Goal: Task Accomplishment & Management: Use online tool/utility

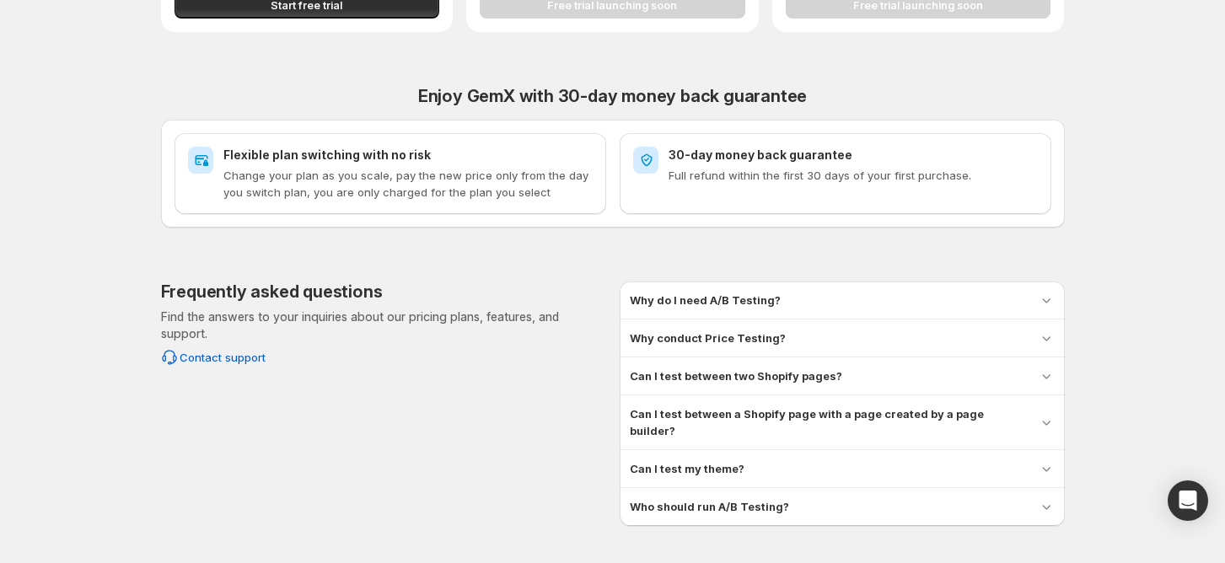
scroll to position [562, 0]
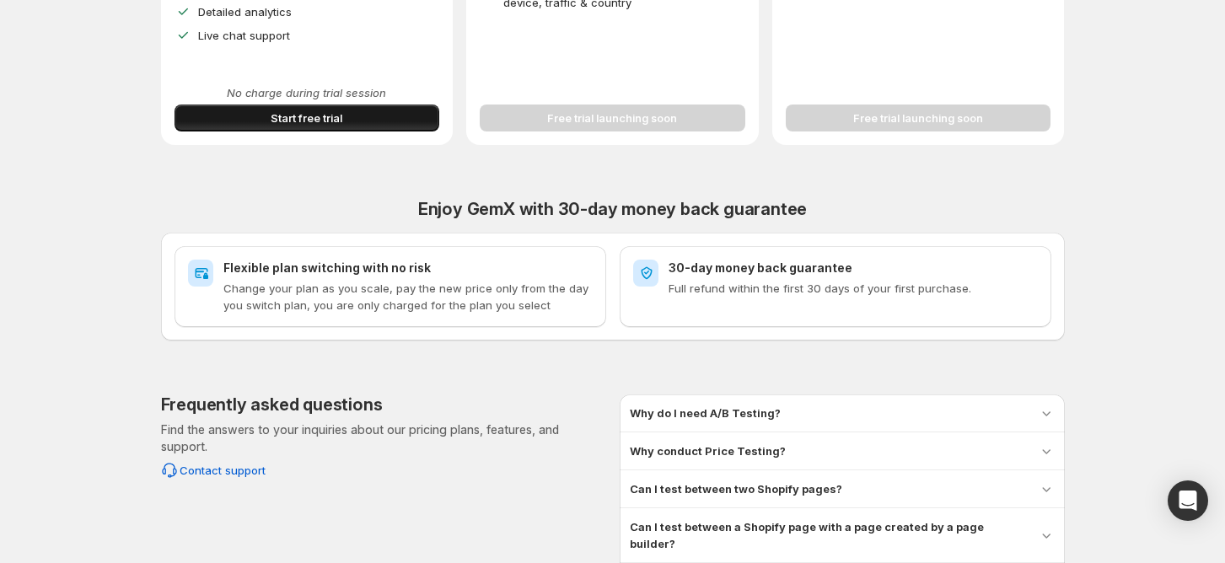
click at [286, 124] on span "Start free trial" at bounding box center [307, 118] width 72 height 17
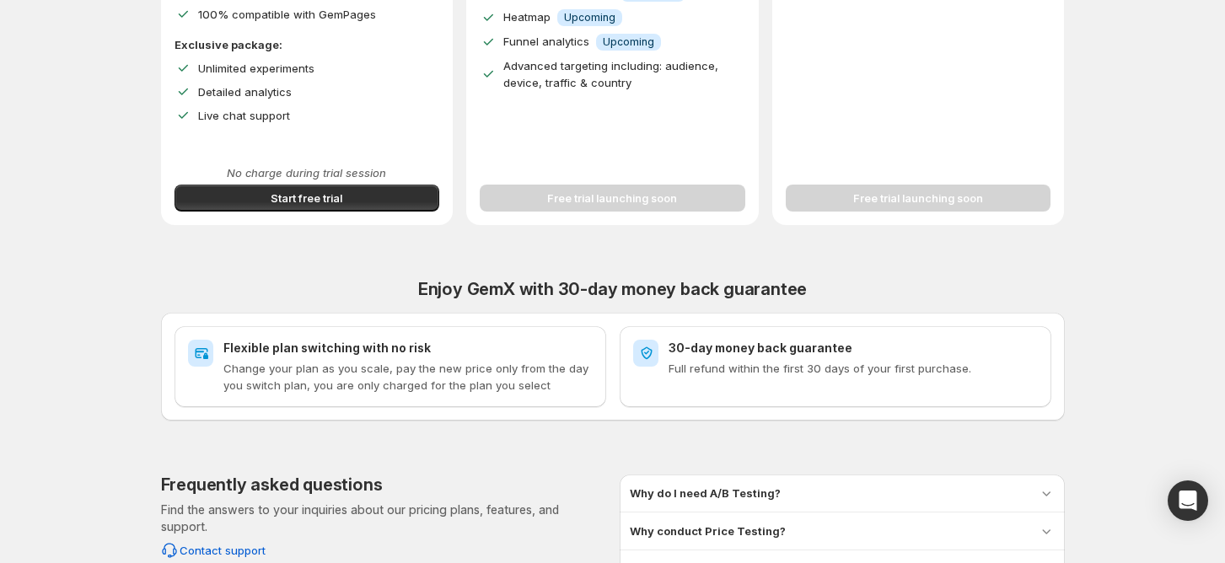
scroll to position [450, 0]
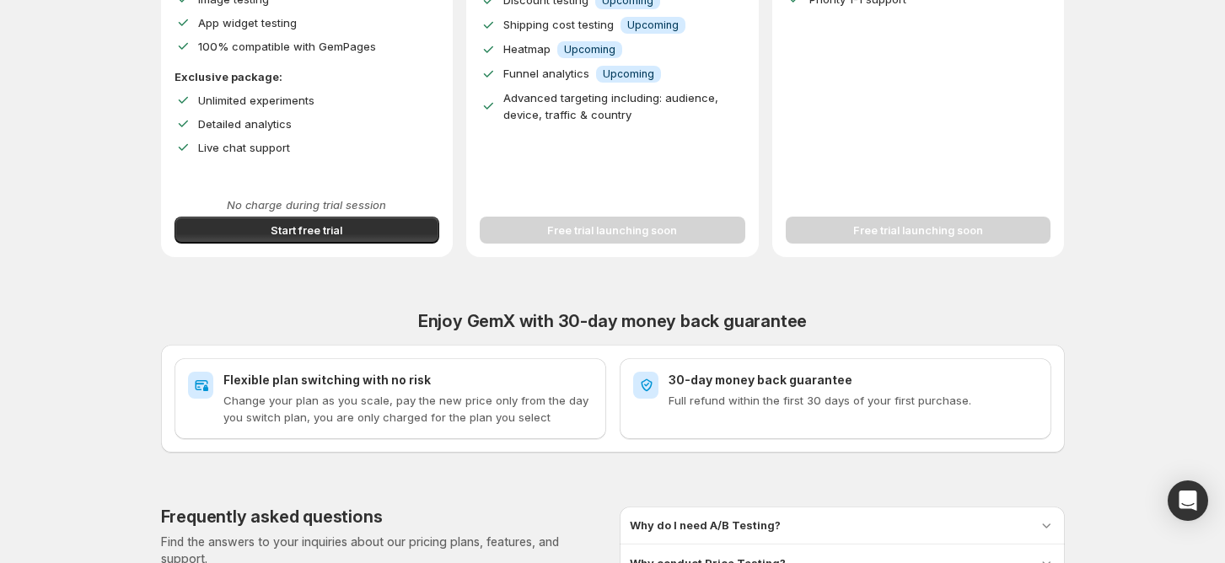
click at [1102, 317] on div "Improve Your Store's Conversion Rate, Revenue, and Profit – Start Your 14-Day F…" at bounding box center [612, 150] width 1185 height 1201
click at [320, 238] on span "Start free trial" at bounding box center [307, 230] width 72 height 17
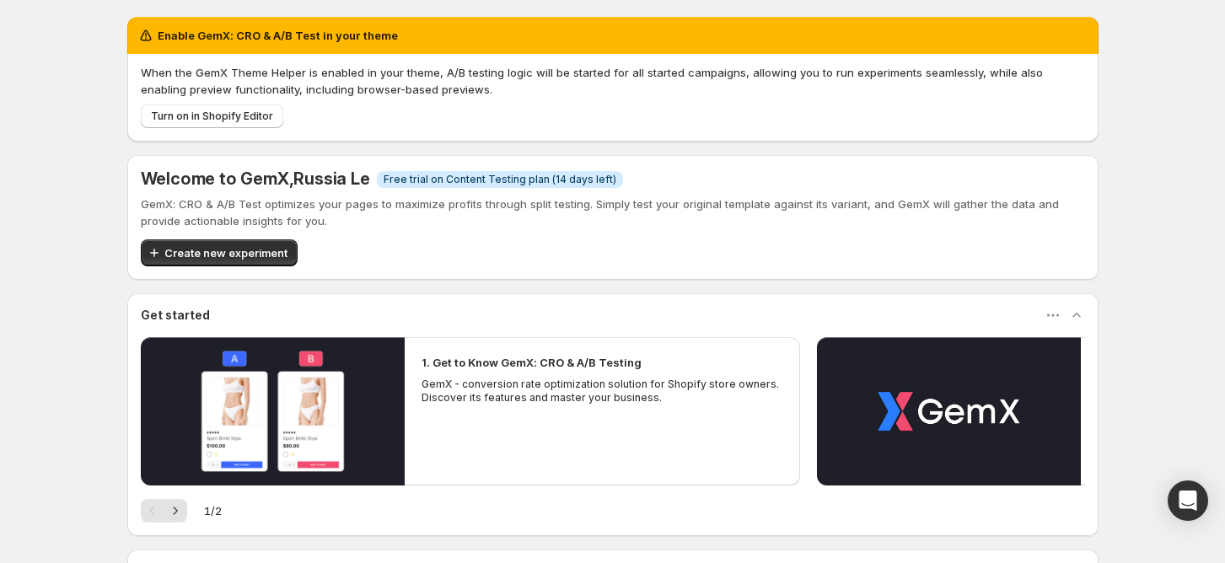
scroll to position [112, 0]
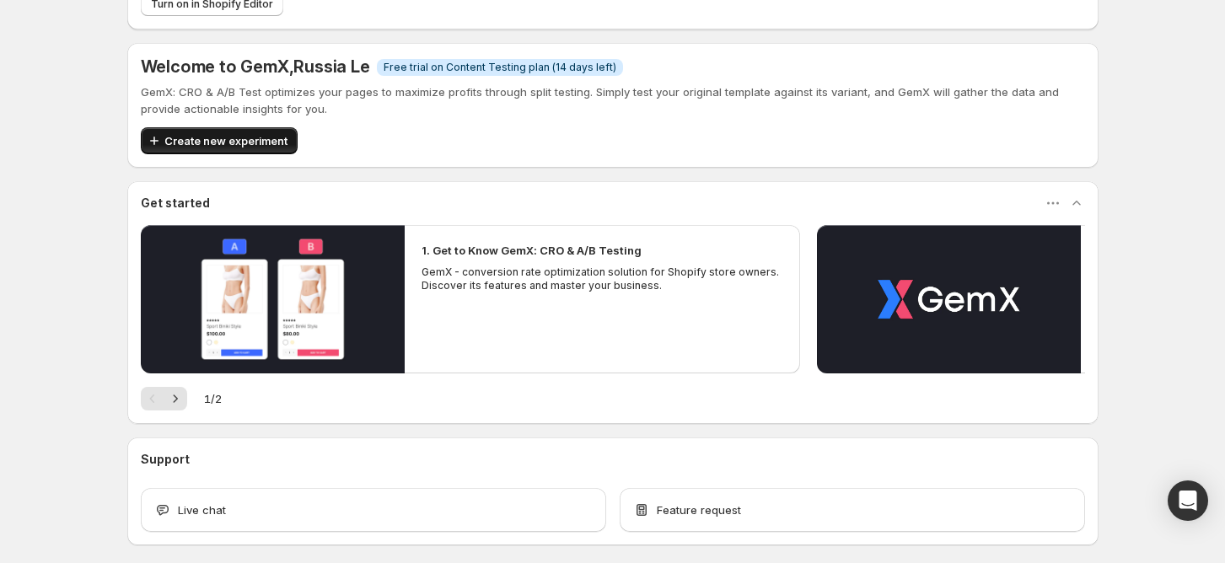
click at [268, 148] on span "Create new experiment" at bounding box center [225, 140] width 123 height 17
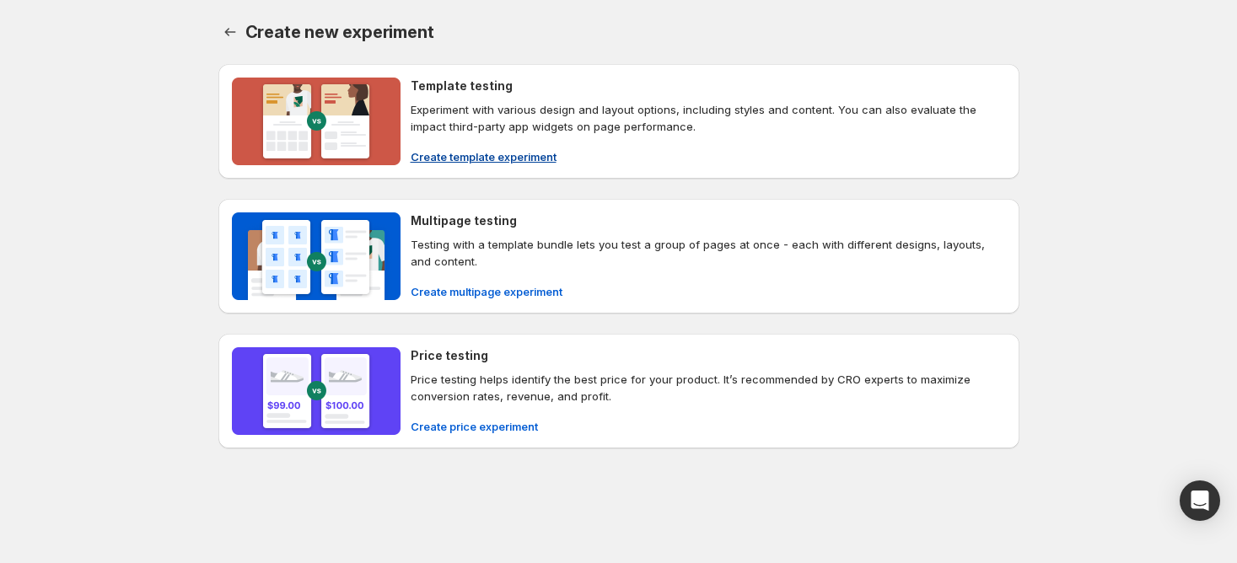
click at [471, 162] on span "Create template experiment" at bounding box center [484, 156] width 146 height 17
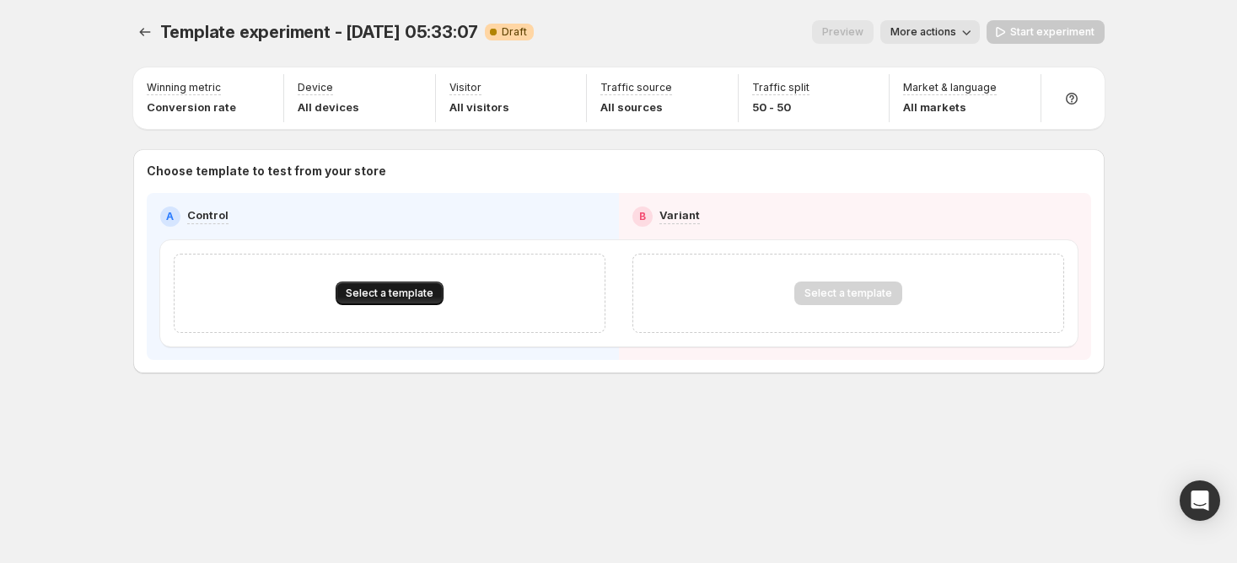
click at [407, 290] on span "Select a template" at bounding box center [390, 293] width 88 height 13
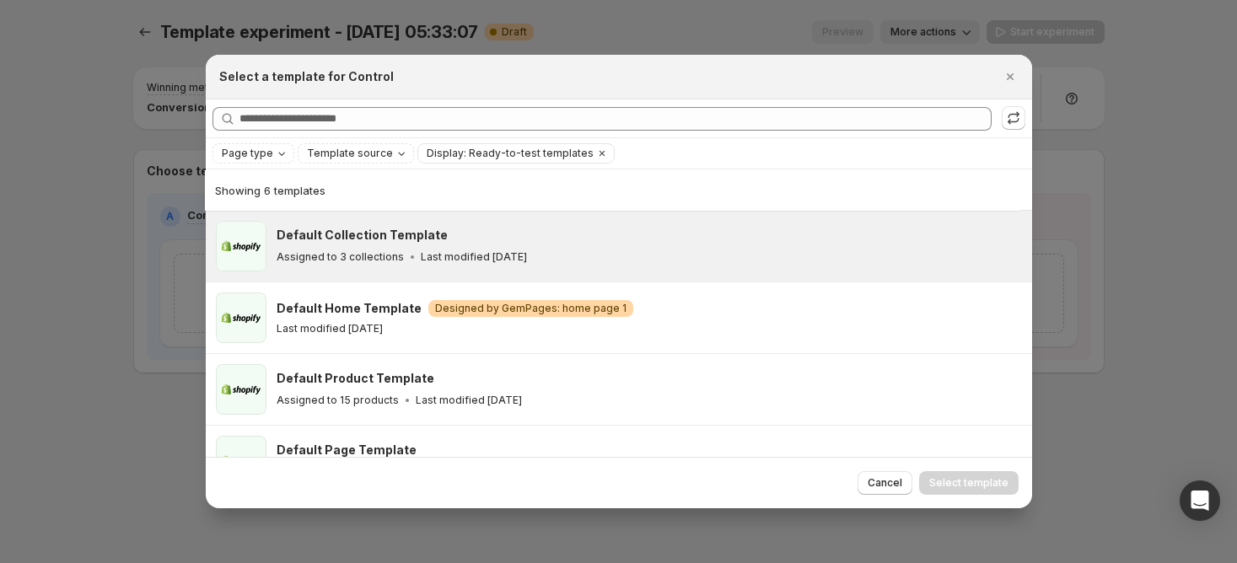
click at [336, 237] on h3 "Default Collection Template" at bounding box center [362, 235] width 171 height 17
click at [988, 482] on span "Select template" at bounding box center [968, 483] width 79 height 13
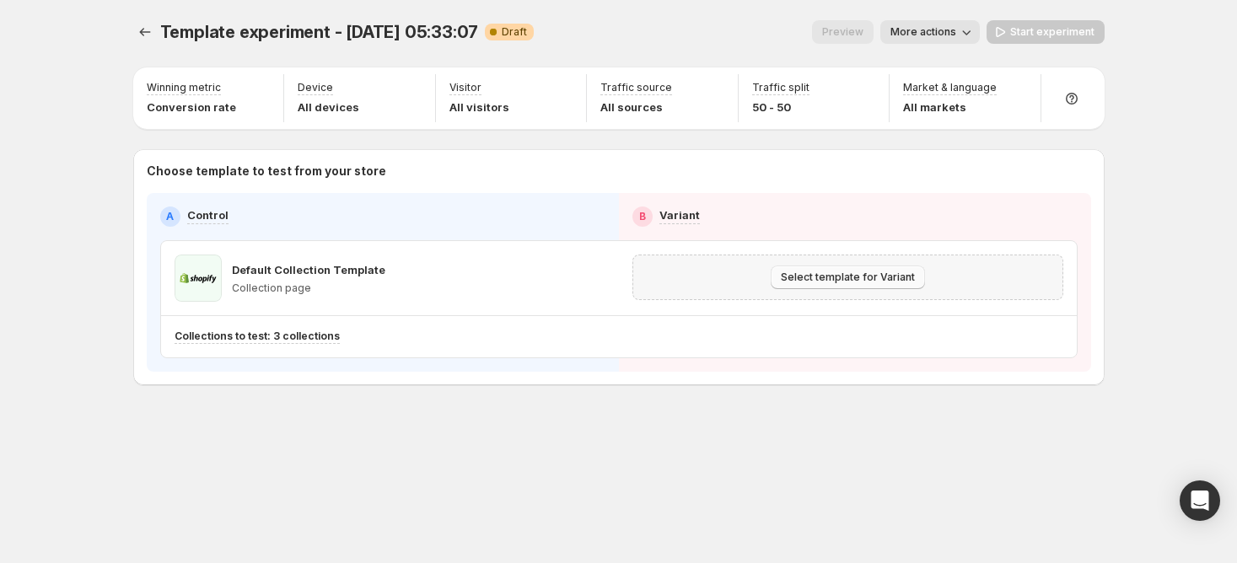
click at [825, 282] on span "Select template for Variant" at bounding box center [848, 277] width 134 height 13
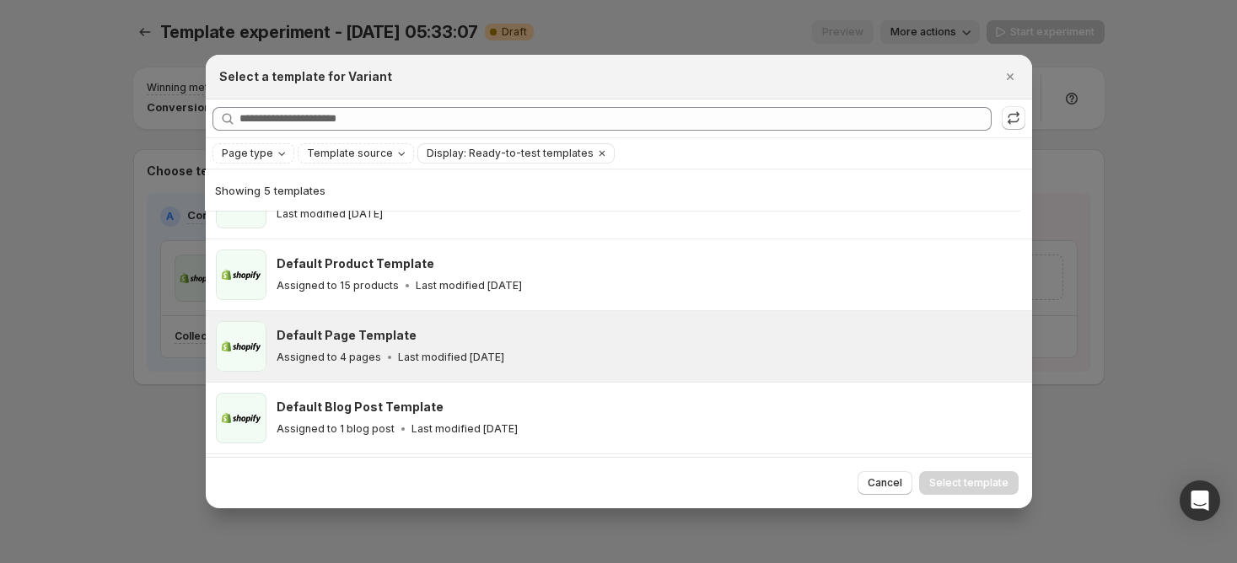
scroll to position [111, 0]
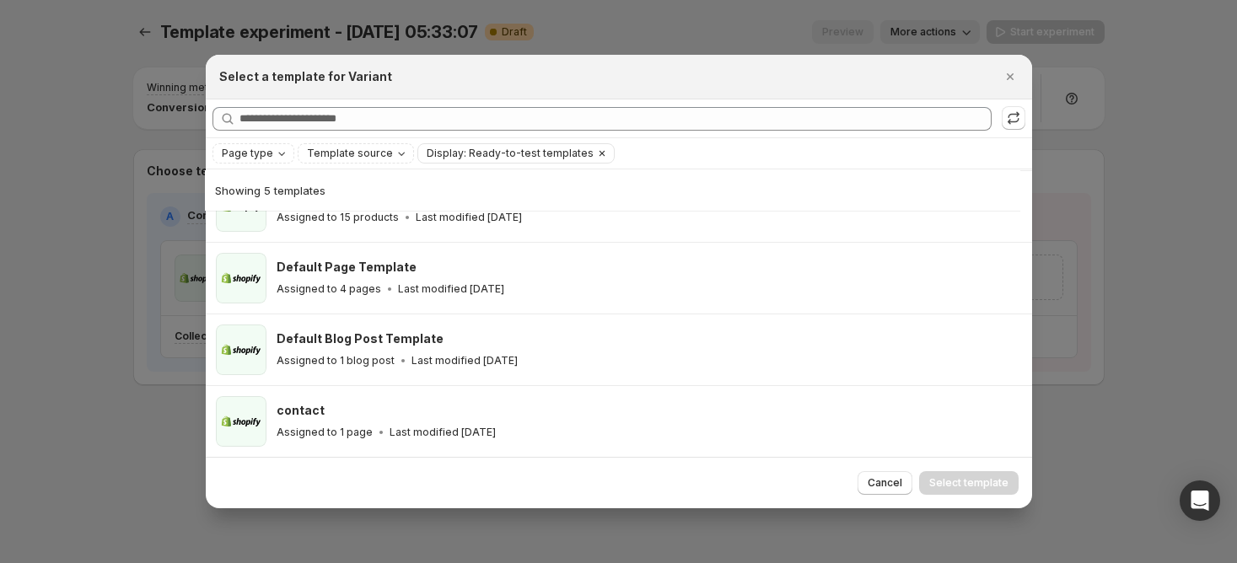
click at [595, 151] on icon "Clear" at bounding box center [601, 153] width 13 height 13
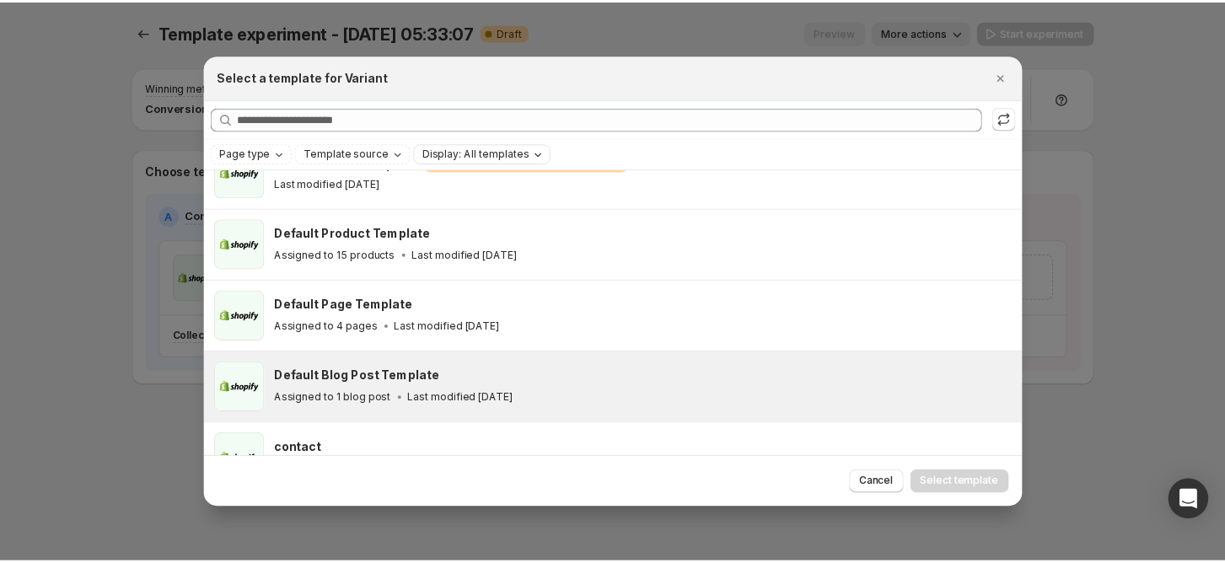
scroll to position [142, 0]
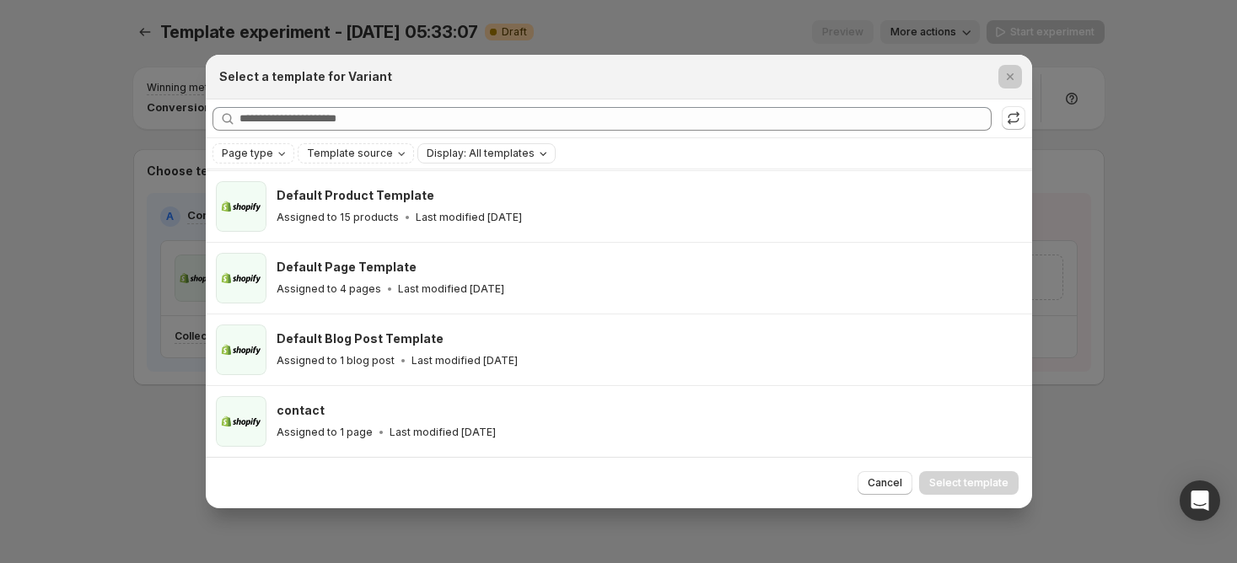
click at [91, 249] on div at bounding box center [618, 281] width 1237 height 563
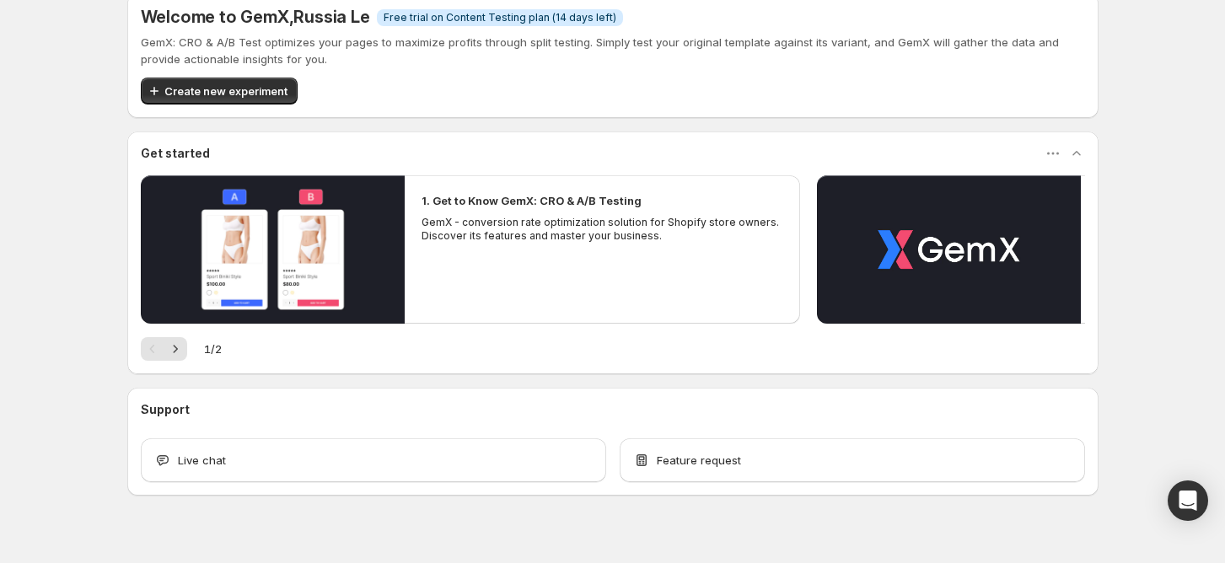
scroll to position [185, 0]
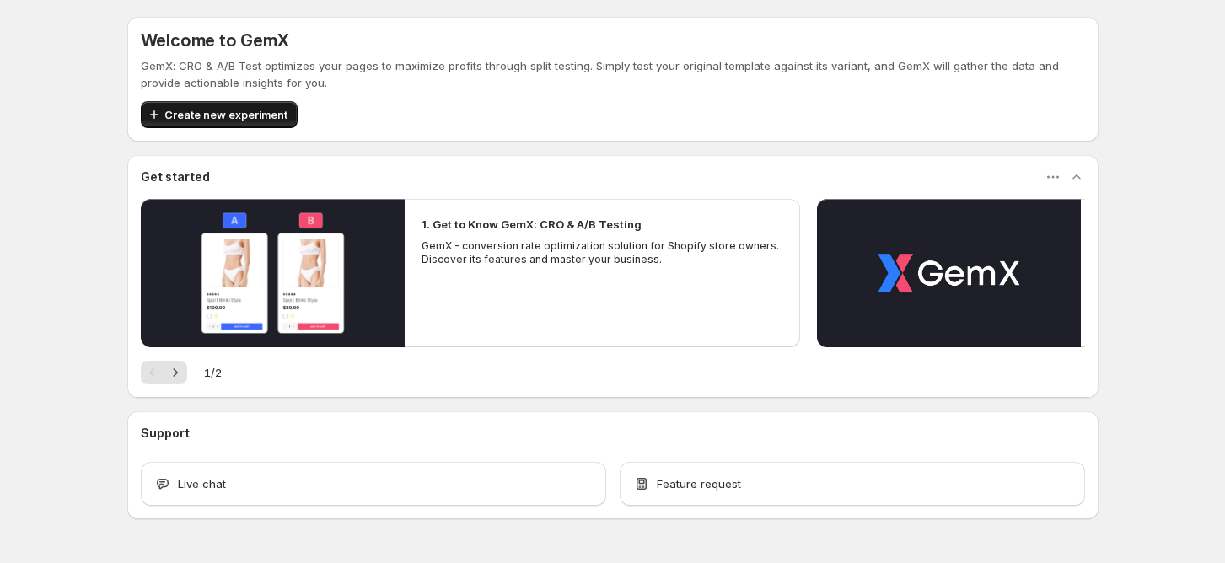
click at [236, 118] on span "Create new experiment" at bounding box center [225, 114] width 123 height 17
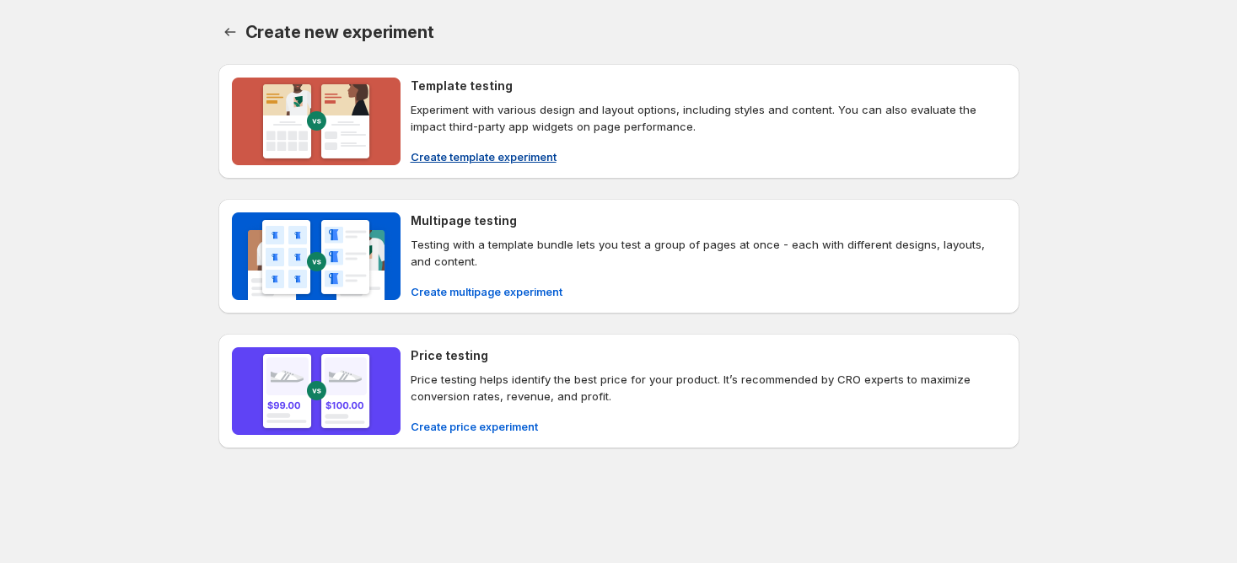
click at [466, 146] on button "Create template experiment" at bounding box center [484, 156] width 166 height 27
